Goal: Information Seeking & Learning: Learn about a topic

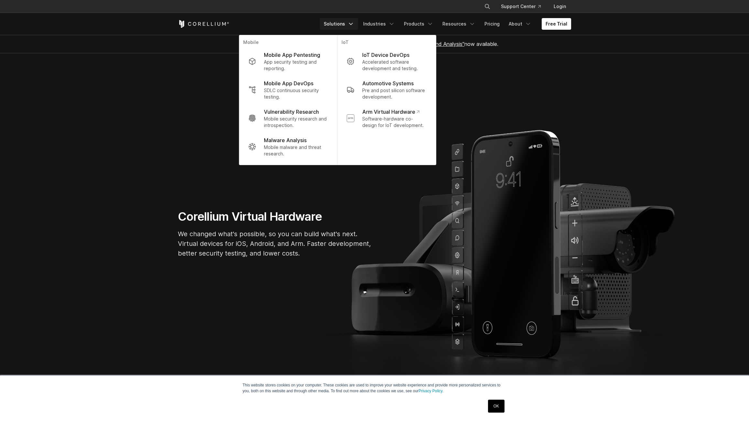
click at [534, 119] on section "Corellium Virtual Hardware We changed what's possible, so you can build what's …" at bounding box center [374, 236] width 749 height 367
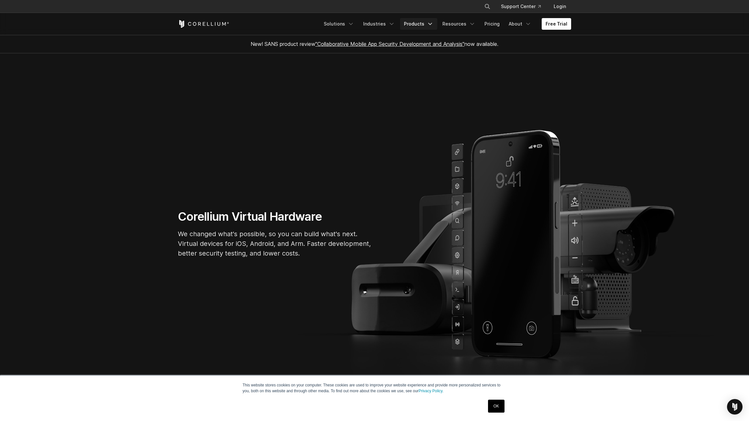
click at [432, 27] on link "Products" at bounding box center [418, 24] width 37 height 12
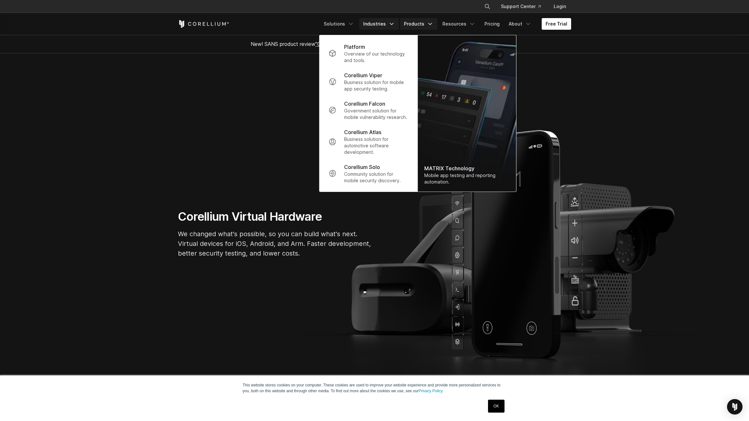
click at [387, 23] on link "Industries" at bounding box center [378, 24] width 39 height 12
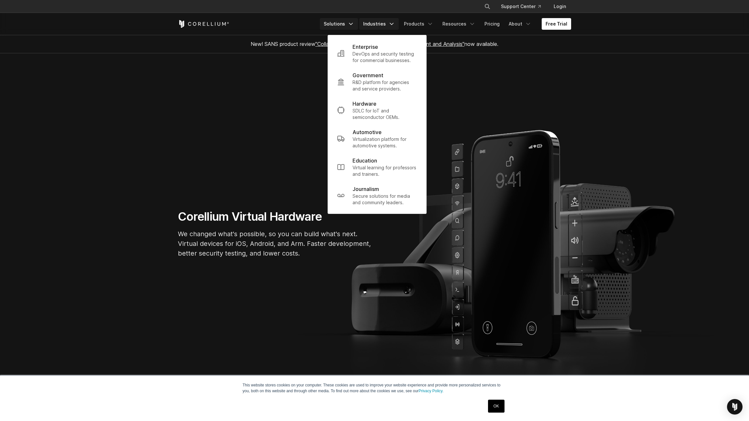
click at [353, 25] on icon "Navigation Menu" at bounding box center [351, 24] width 6 height 6
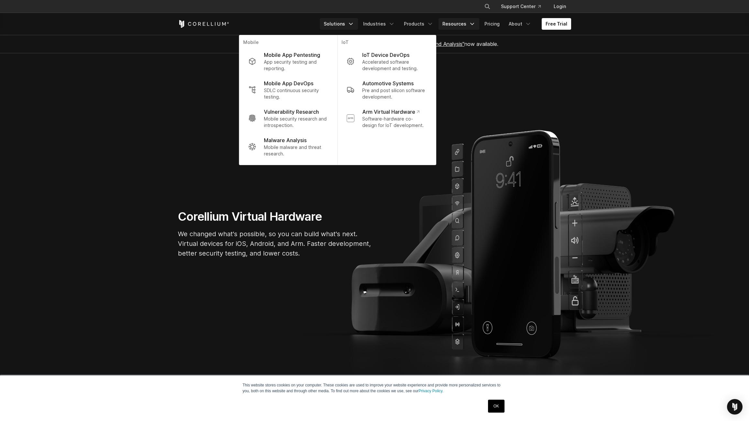
click at [460, 21] on link "Resources" at bounding box center [459, 24] width 41 height 12
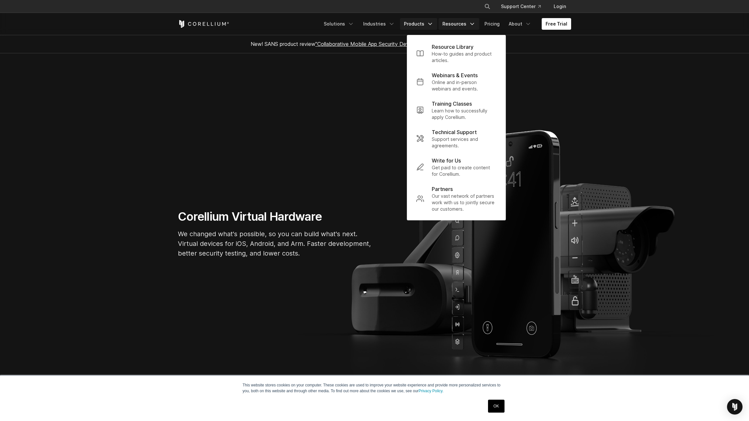
click at [428, 20] on link "Products" at bounding box center [418, 24] width 37 height 12
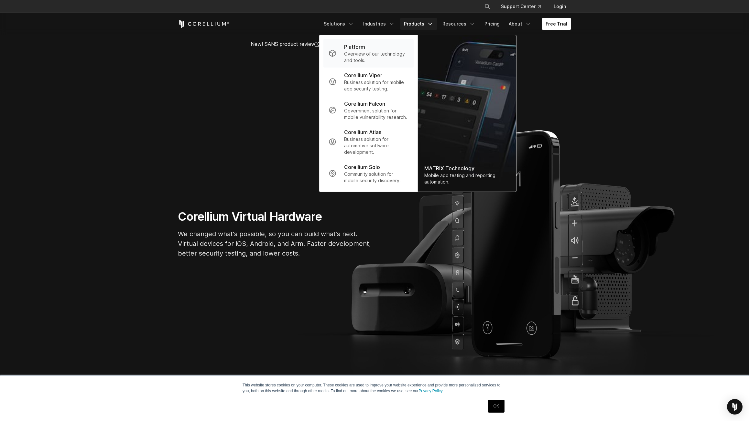
click at [390, 56] on p "Overview of our technology and tools." at bounding box center [376, 57] width 64 height 13
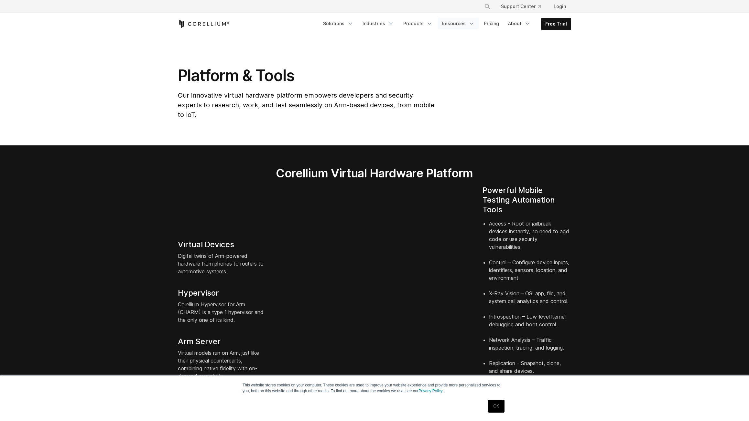
click at [468, 23] on link "Resources" at bounding box center [458, 24] width 41 height 12
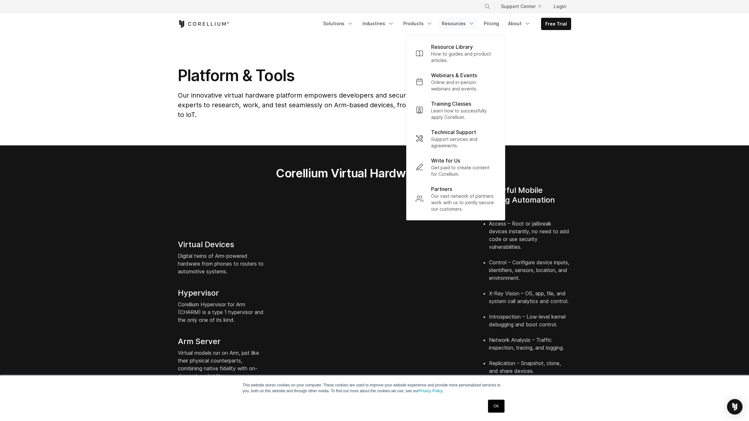
click at [204, 25] on icon "Corellium Home" at bounding box center [203, 24] width 51 height 8
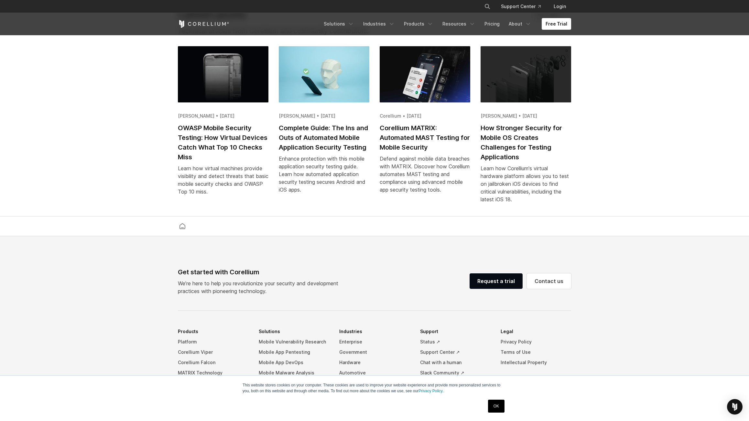
scroll to position [1502, 0]
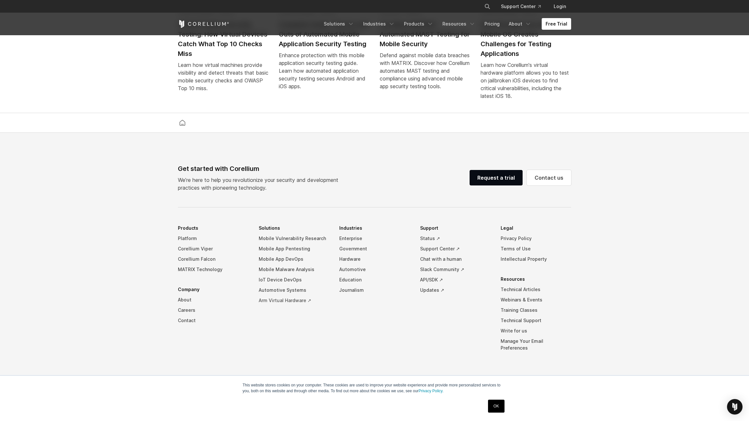
click at [300, 306] on link "Arm Virtual Hardware ↗" at bounding box center [294, 301] width 71 height 10
click at [207, 254] on link "Corellium Viper" at bounding box center [213, 249] width 71 height 10
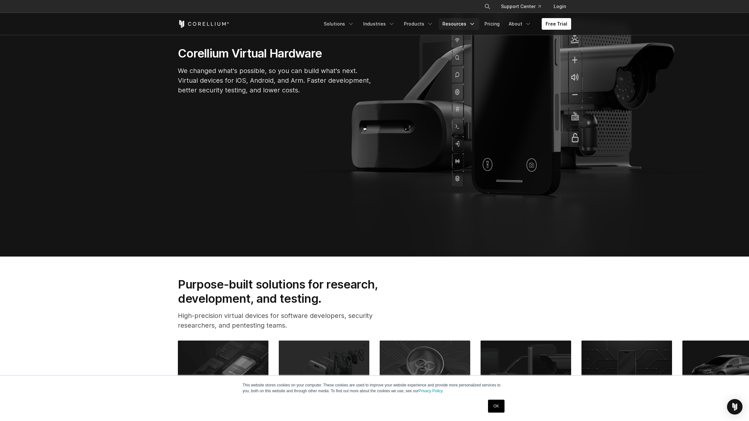
scroll to position [0, 0]
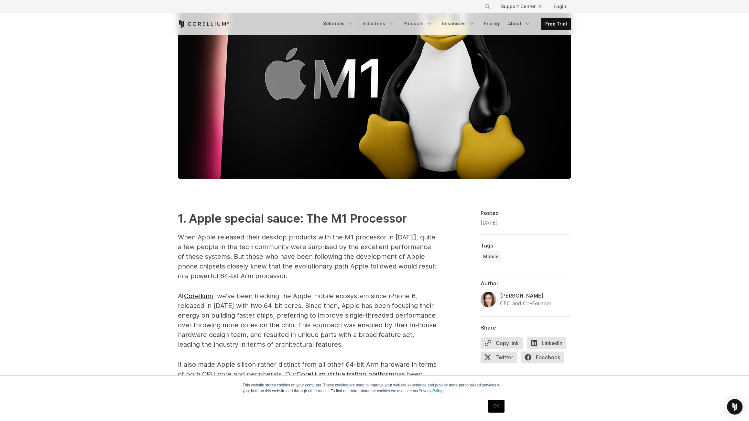
scroll to position [185, 0]
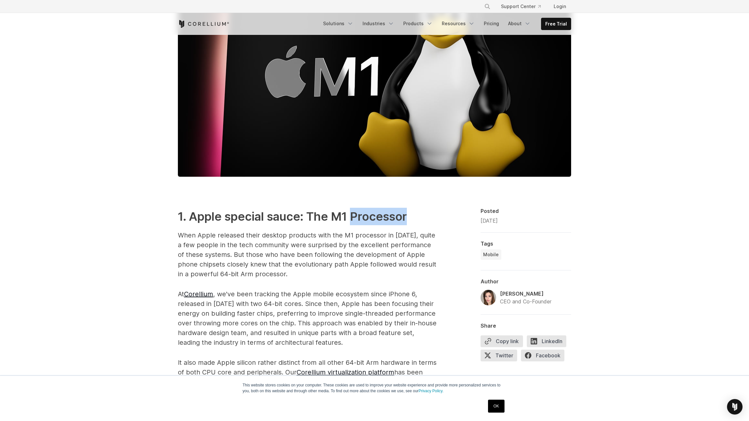
drag, startPoint x: 353, startPoint y: 217, endPoint x: 410, endPoint y: 219, distance: 57.3
click at [410, 219] on h2 "1. Apple special sauce: The M1 Processor" at bounding box center [307, 216] width 259 height 17
click at [416, 222] on h2 "1. Apple special sauce: The M1 Processor" at bounding box center [307, 216] width 259 height 17
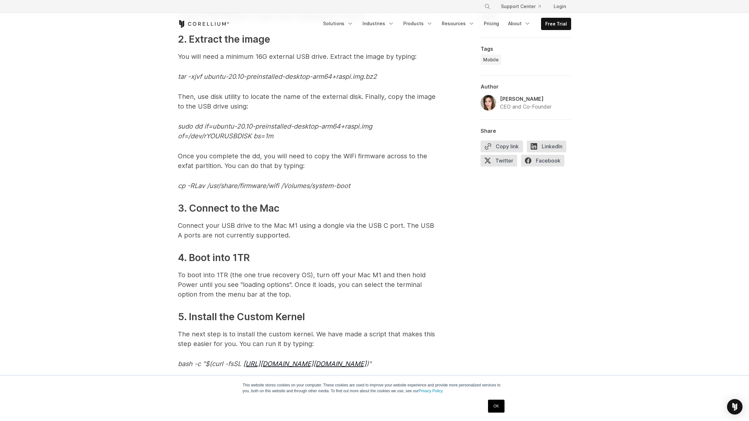
scroll to position [1779, 0]
